Goal: Information Seeking & Learning: Learn about a topic

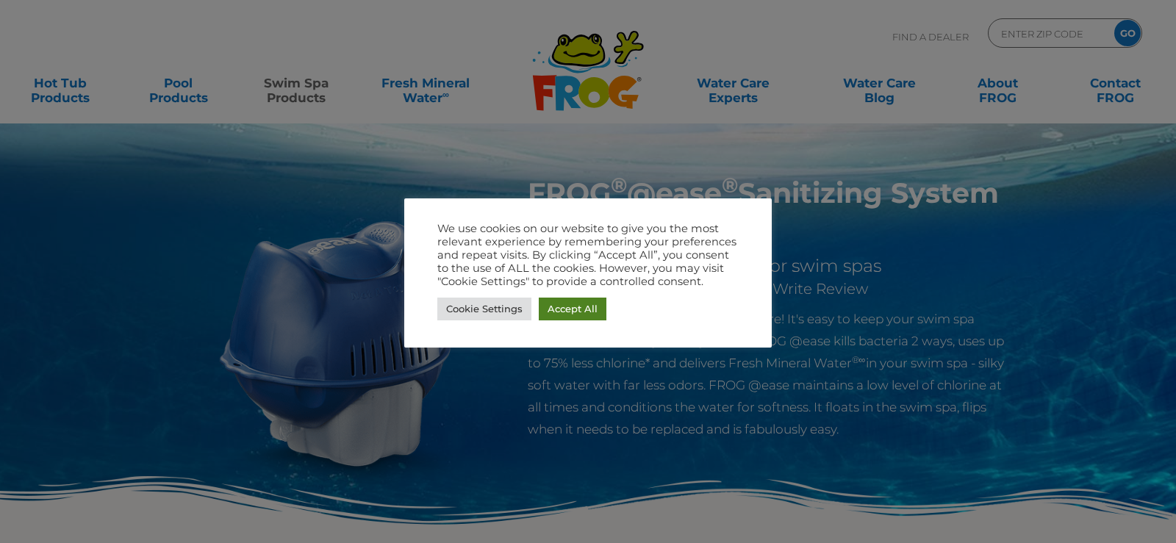
click at [571, 309] on link "Accept All" at bounding box center [573, 309] width 68 height 23
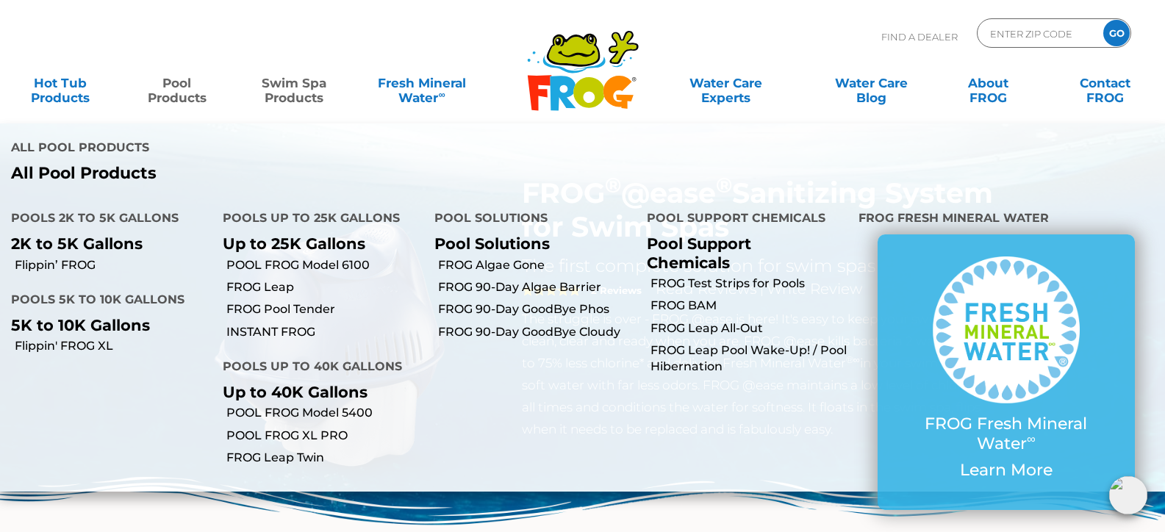
click at [169, 82] on link "Pool Products" at bounding box center [177, 82] width 91 height 29
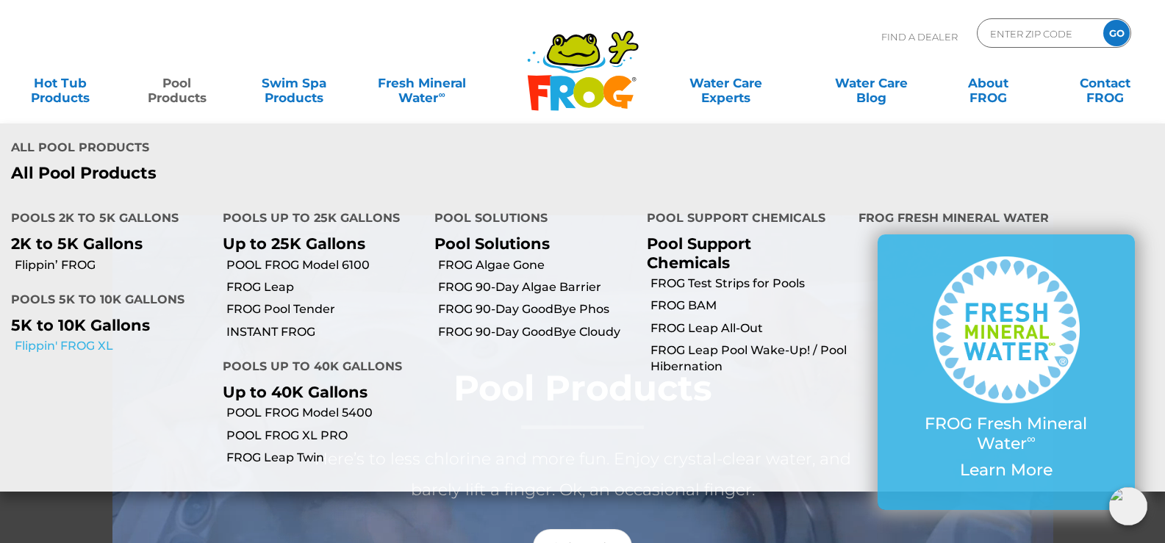
click at [46, 338] on link "Flippin' FROG XL" at bounding box center [113, 346] width 197 height 16
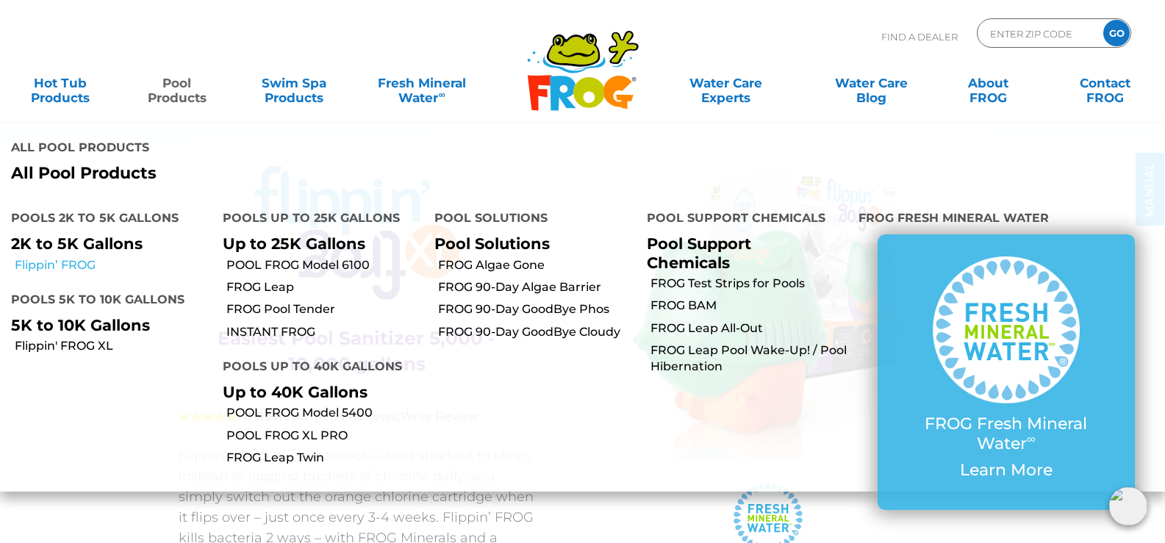
click at [68, 257] on link "Flippin’ FROG" at bounding box center [113, 265] width 197 height 16
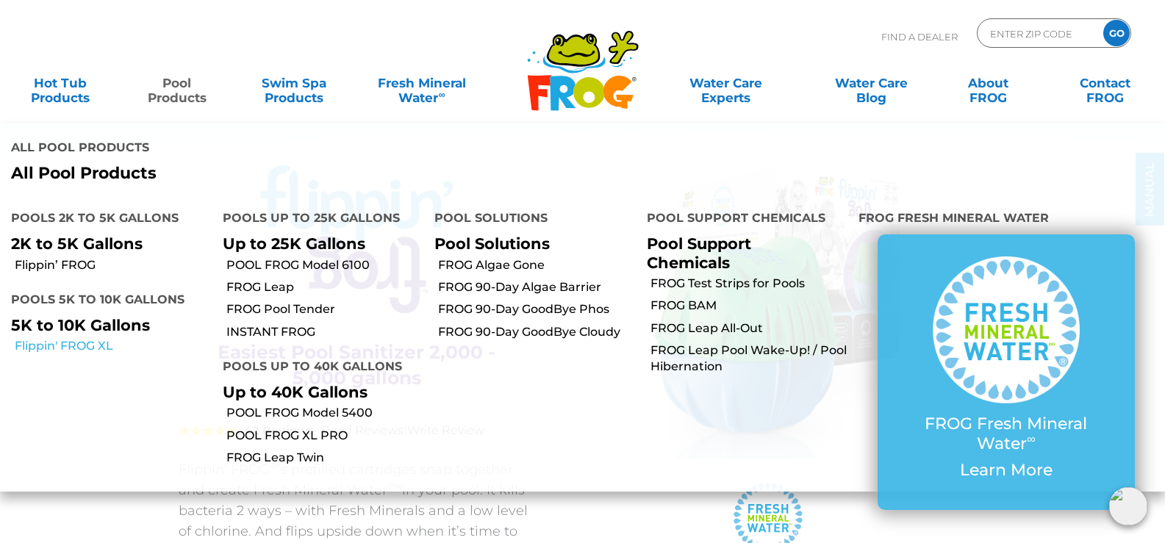
click at [56, 338] on link "Flippin' FROG XL" at bounding box center [113, 346] width 197 height 16
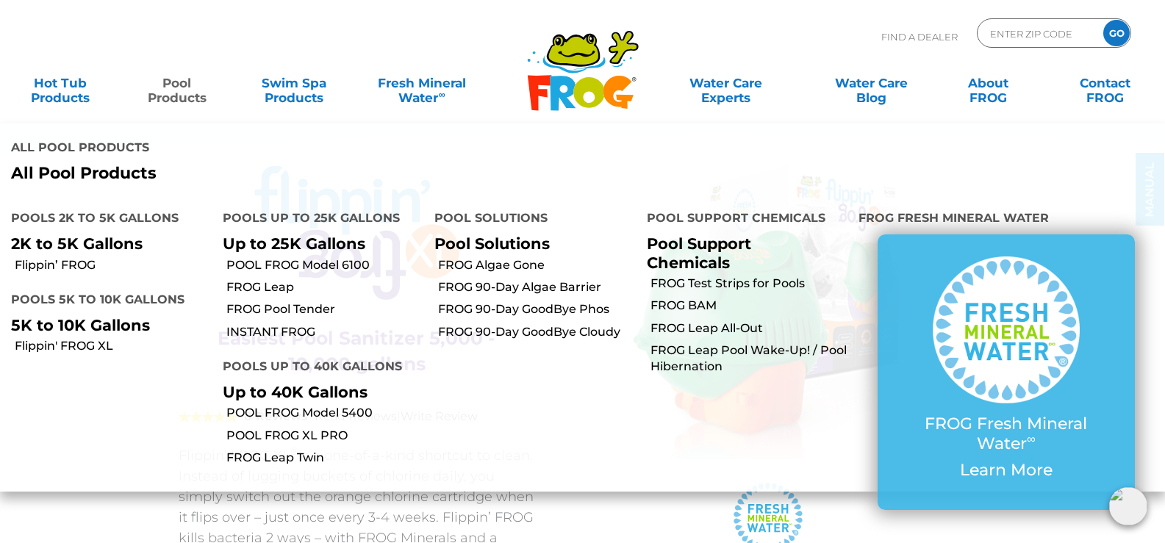
click at [79, 334] on li "Flippin' FROG XL" at bounding box center [106, 345] width 212 height 22
click at [79, 338] on link "Flippin' FROG XL" at bounding box center [113, 346] width 197 height 16
click at [279, 257] on link "POOL FROG Model 6100" at bounding box center [324, 265] width 197 height 16
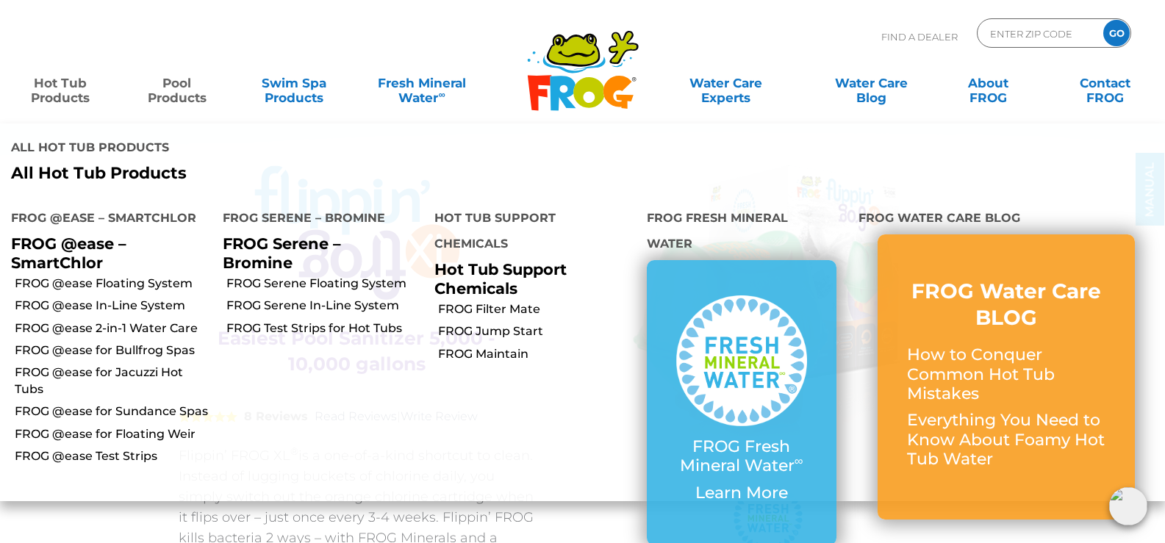
click at [71, 86] on link "Hot Tub Products" at bounding box center [60, 82] width 91 height 29
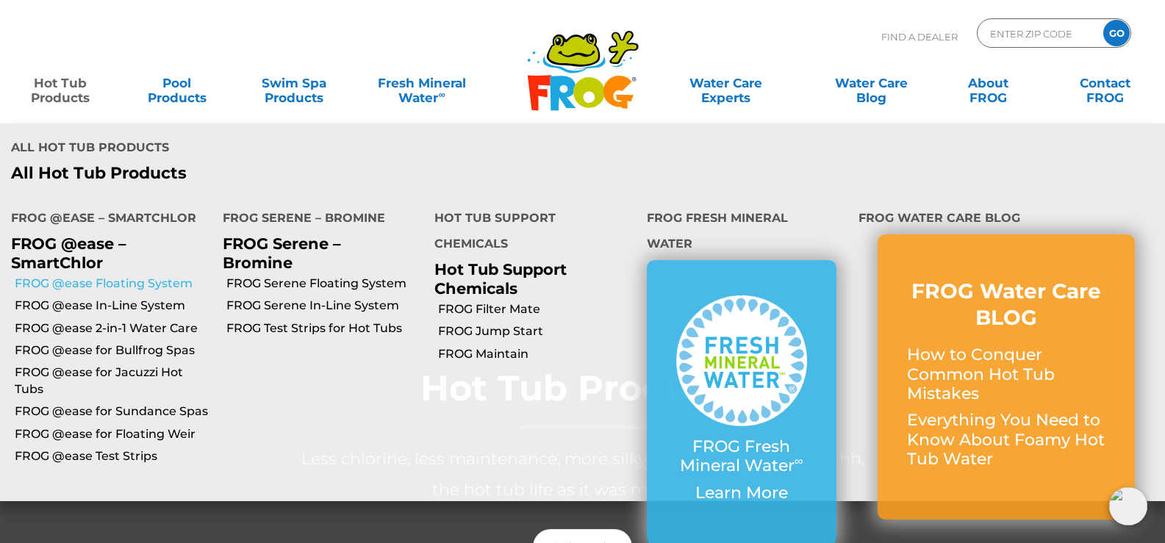
click at [24, 276] on link "FROG @ease Floating System" at bounding box center [113, 284] width 197 height 16
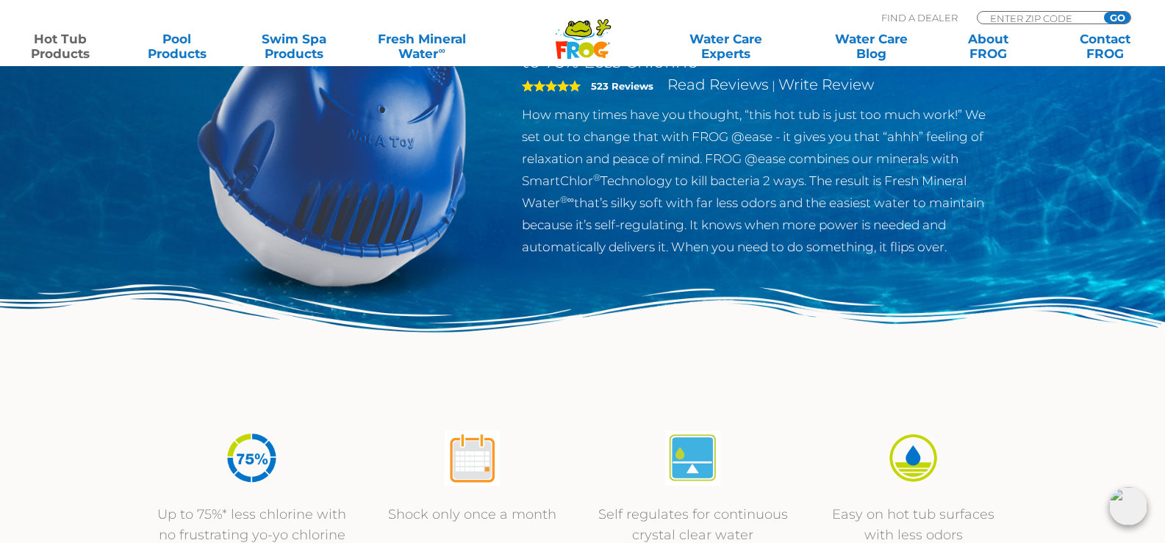
scroll to position [73, 0]
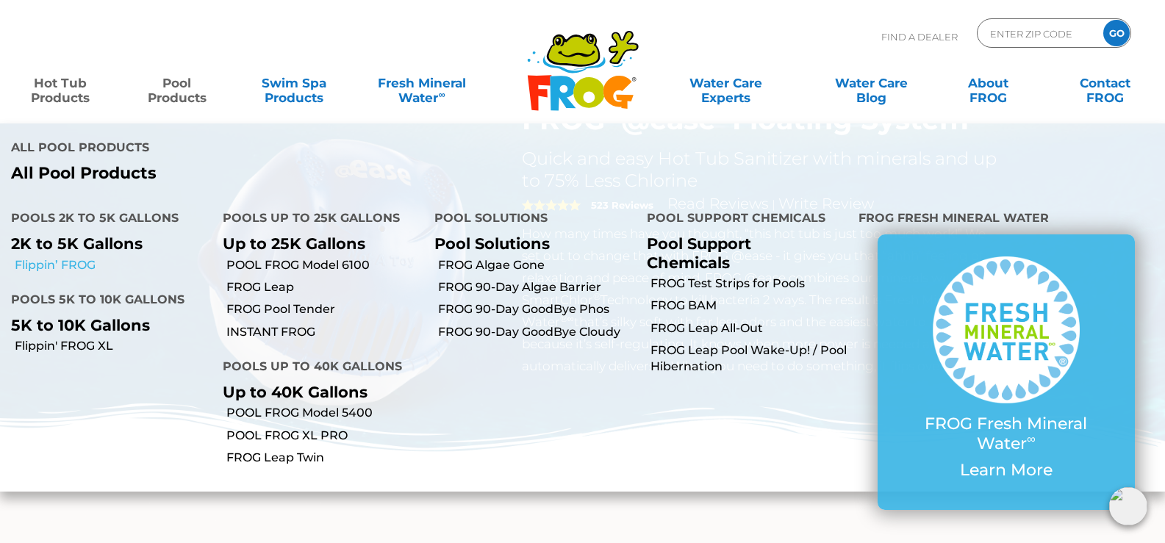
click at [84, 257] on link "Flippin’ FROG" at bounding box center [113, 265] width 197 height 16
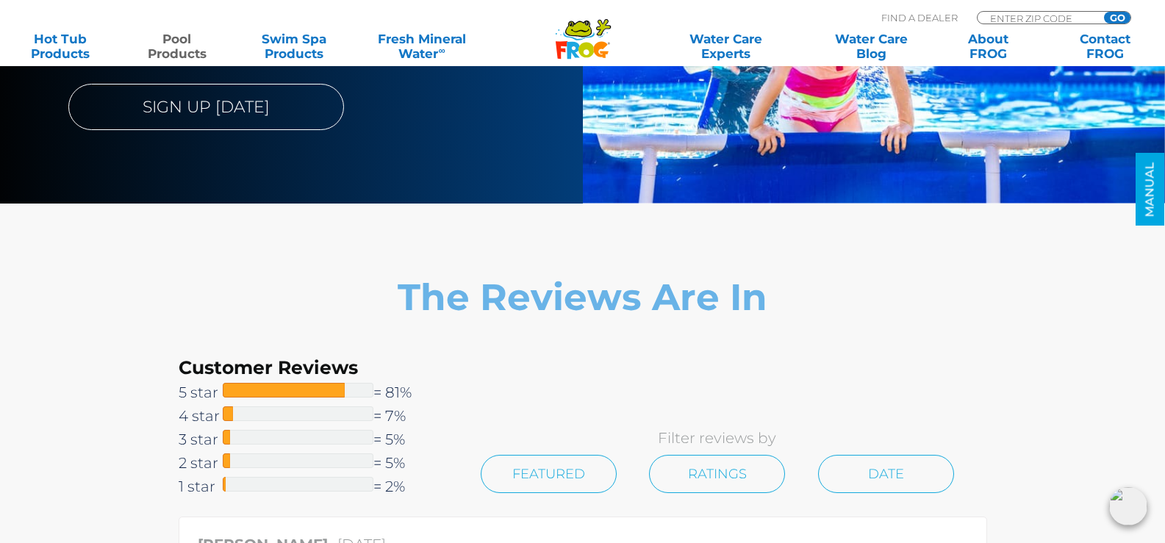
scroll to position [3160, 0]
